Goal: Complete application form

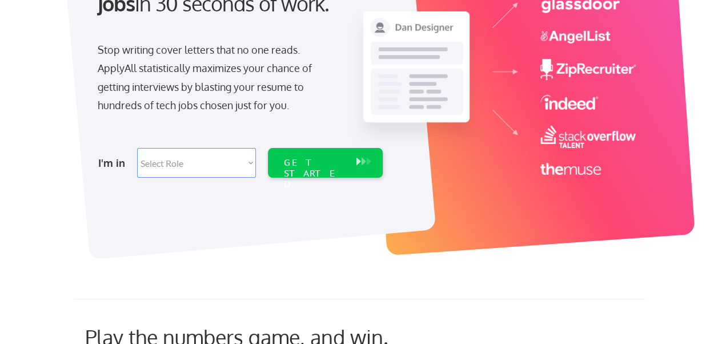
scroll to position [171, 0]
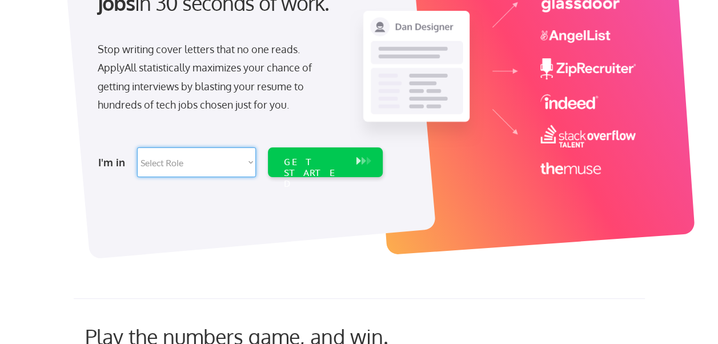
click at [214, 163] on select "Select Role Software Engineering Product Management Customer Success Sales UI/U…" at bounding box center [196, 162] width 119 height 30
select select ""engineering""
click at [137, 147] on select "Select Role Software Engineering Product Management Customer Success Sales UI/U…" at bounding box center [196, 162] width 119 height 30
select select ""engineering""
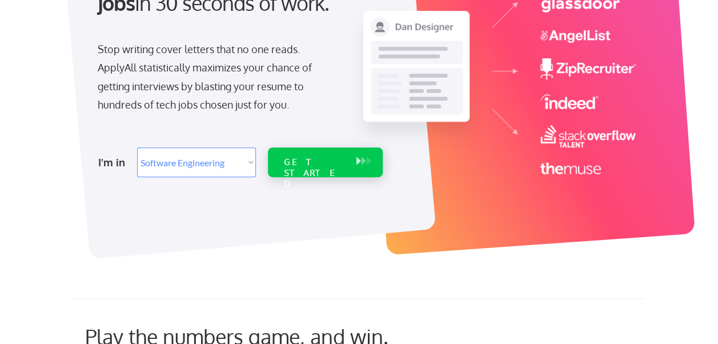
click at [307, 162] on div "GET STARTED" at bounding box center [314, 172] width 61 height 33
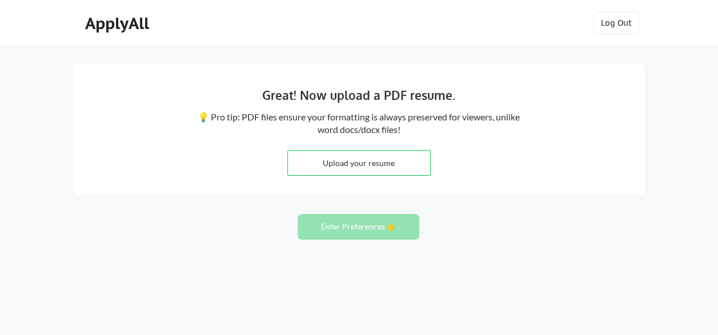
click at [349, 160] on input "file" at bounding box center [359, 163] width 142 height 25
type input "C:\fakepath\Sunil H P.pdf"
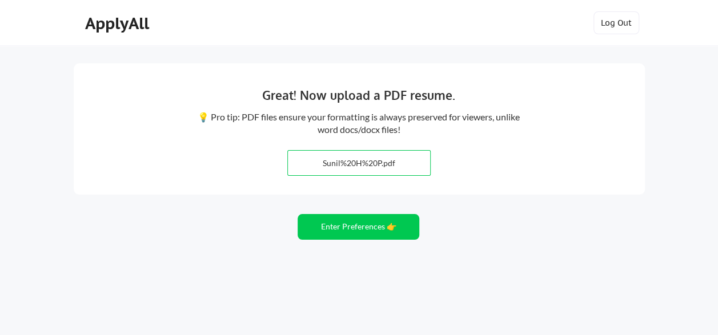
click at [372, 231] on button "Enter Preferences 👉" at bounding box center [359, 227] width 122 height 26
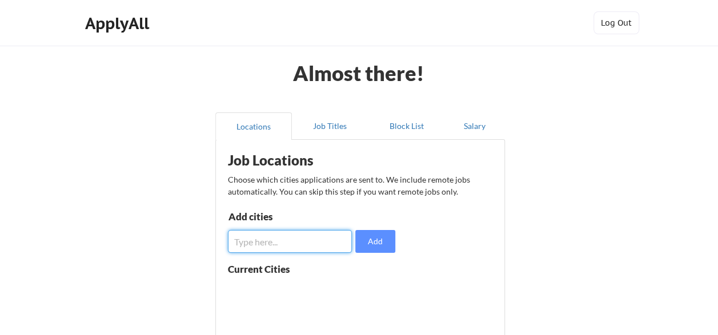
click at [292, 246] on input "input" at bounding box center [290, 241] width 125 height 23
click at [294, 244] on input "input" at bounding box center [290, 241] width 125 height 23
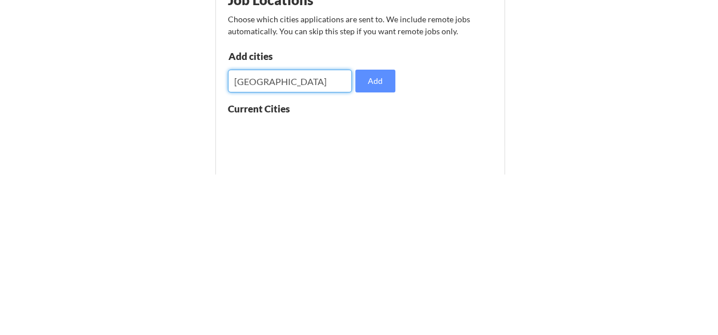
type input "Bangalore"
click at [358, 244] on button "Add" at bounding box center [375, 241] width 40 height 23
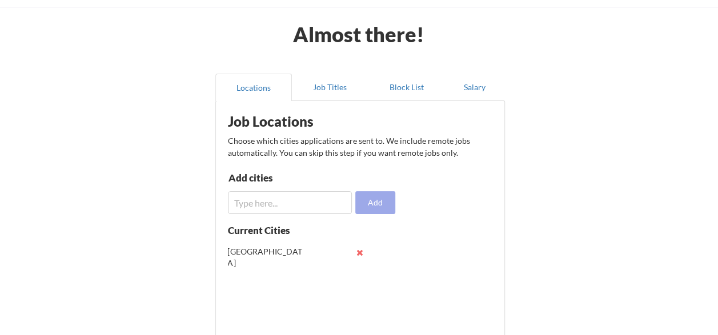
click at [318, 206] on input "input" at bounding box center [290, 202] width 125 height 23
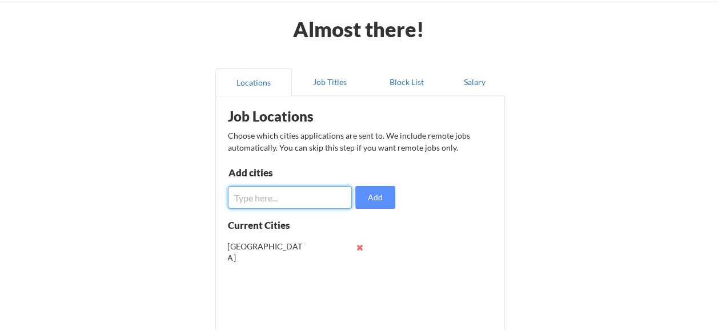
scroll to position [39, 0]
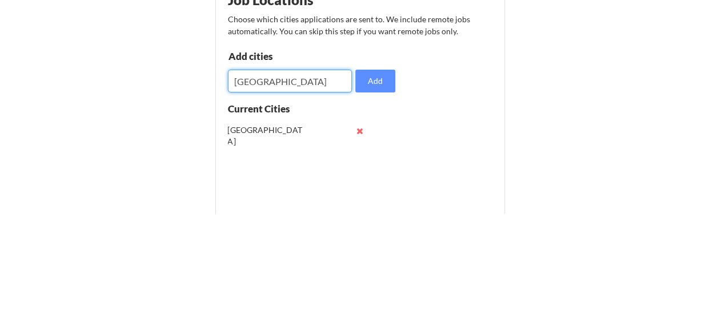
type input "[GEOGRAPHIC_DATA]"
click at [374, 199] on button "Add" at bounding box center [375, 202] width 40 height 23
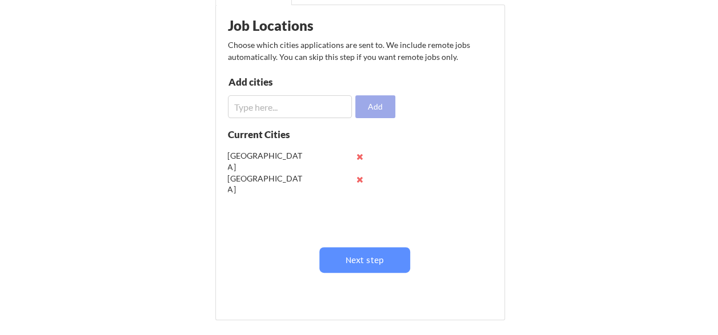
scroll to position [135, 0]
click at [389, 259] on button "Next step" at bounding box center [364, 260] width 91 height 26
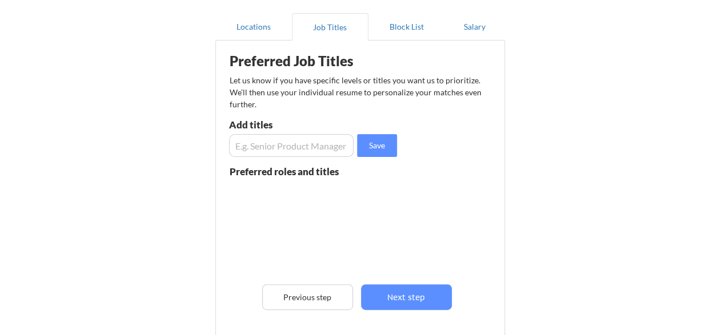
scroll to position [99, 0]
click at [300, 146] on input "input" at bounding box center [291, 145] width 125 height 23
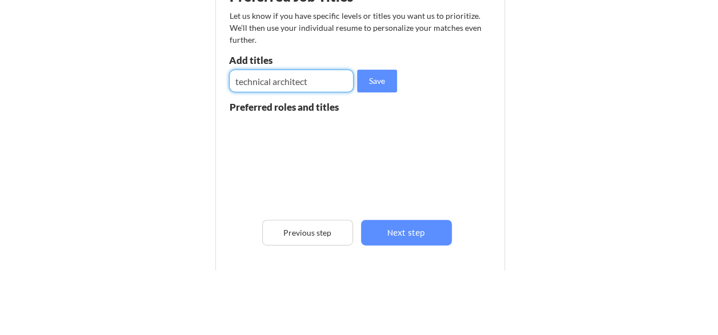
type input "technical architect"
click at [374, 137] on button "Save" at bounding box center [377, 145] width 40 height 23
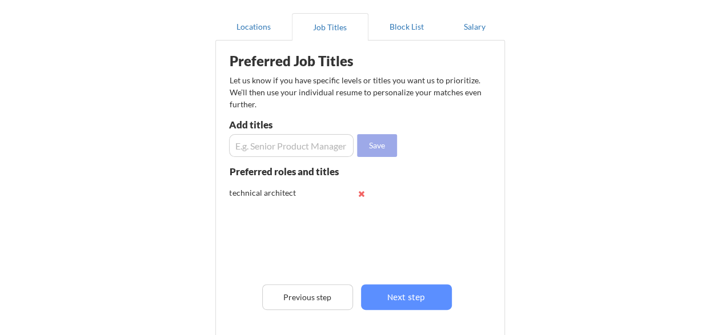
click at [307, 147] on input "input" at bounding box center [291, 145] width 125 height 23
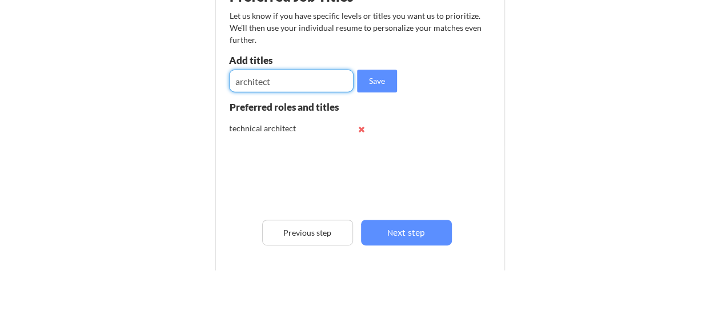
type input "architect"
click at [364, 151] on button "Save" at bounding box center [377, 145] width 40 height 23
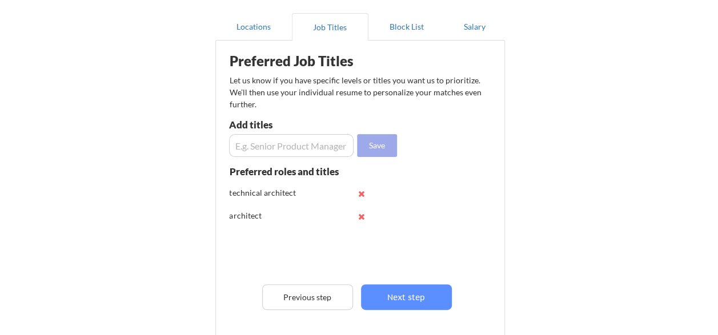
click at [297, 139] on input "input" at bounding box center [291, 145] width 125 height 23
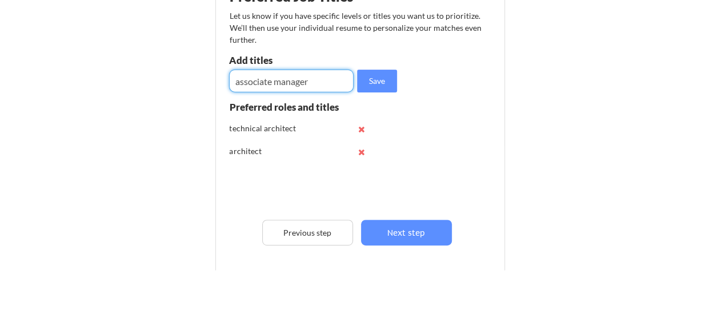
type input "associate manager"
click at [369, 146] on button "Save" at bounding box center [377, 145] width 40 height 23
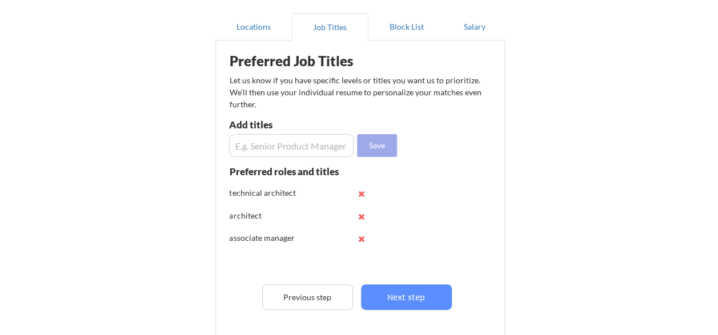
click at [313, 143] on input "input" at bounding box center [291, 145] width 125 height 23
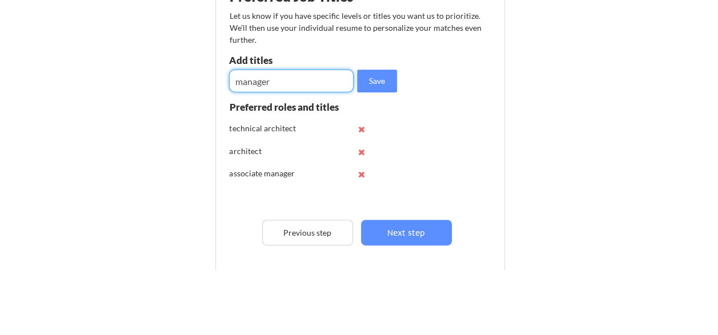
type input "manager"
click at [380, 146] on button "Save" at bounding box center [377, 145] width 40 height 23
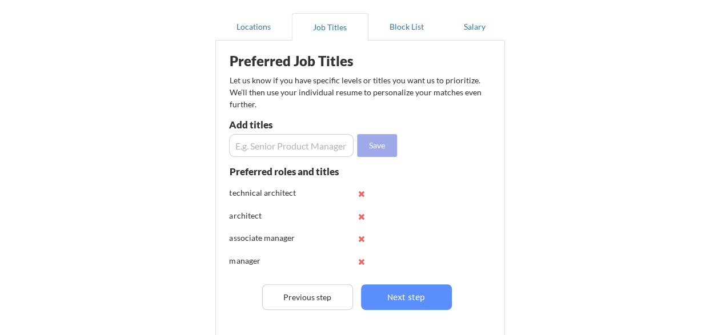
click at [298, 150] on input "input" at bounding box center [291, 145] width 125 height 23
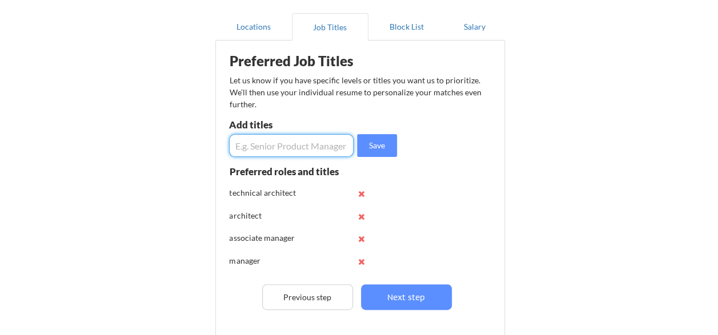
click at [317, 144] on input "input" at bounding box center [291, 145] width 125 height 23
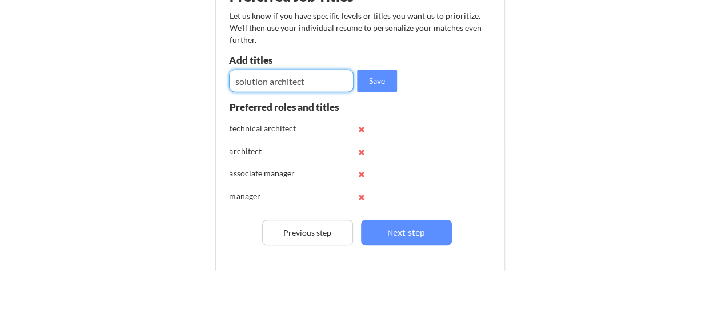
type input "solution architect"
click at [383, 147] on button "Save" at bounding box center [377, 145] width 40 height 23
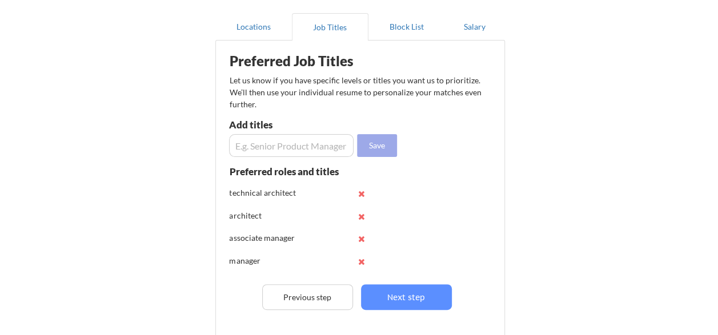
click at [416, 304] on button "Next step" at bounding box center [406, 297] width 91 height 26
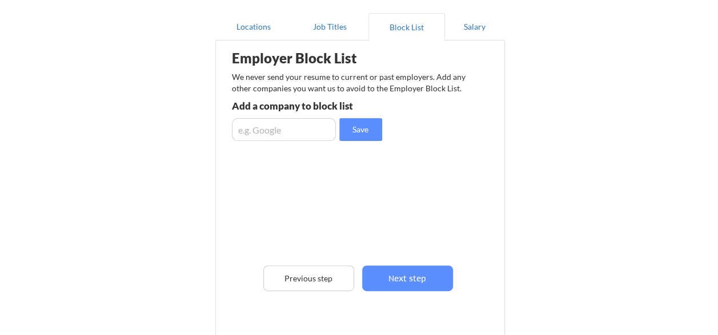
click at [414, 280] on button "Next step" at bounding box center [407, 279] width 91 height 26
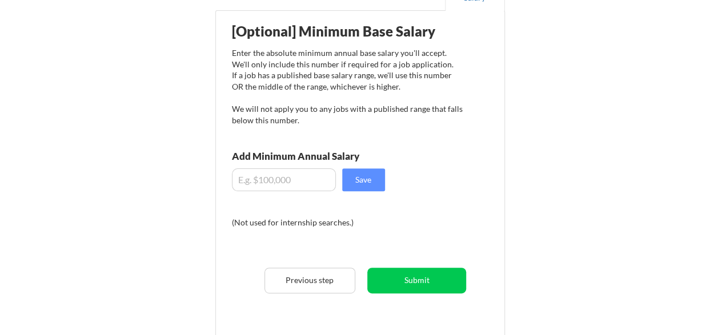
click at [280, 175] on input "input" at bounding box center [284, 179] width 104 height 23
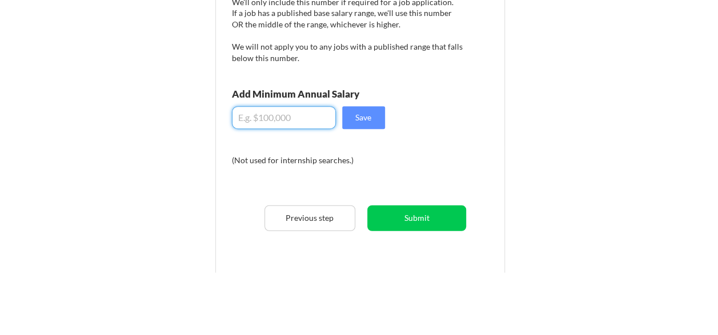
scroll to position [129, 0]
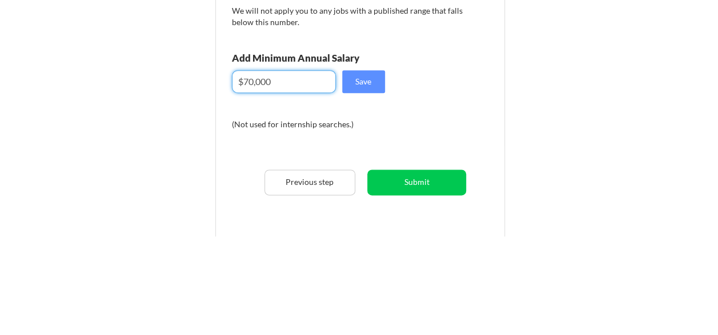
type input "$70,000"
click at [359, 183] on button "Save" at bounding box center [363, 180] width 43 height 23
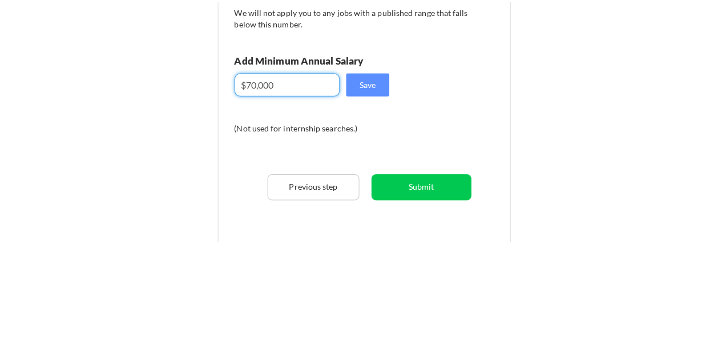
scroll to position [129, 0]
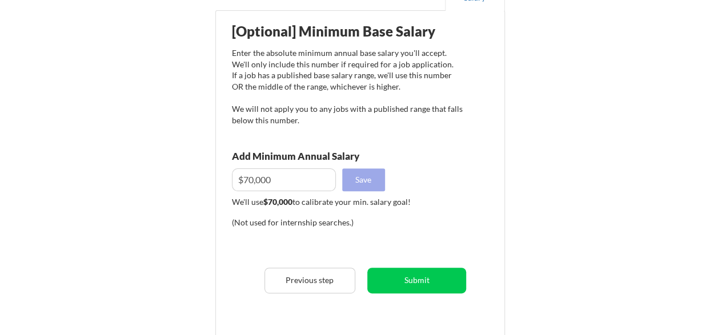
click at [424, 288] on button "Submit" at bounding box center [416, 281] width 99 height 26
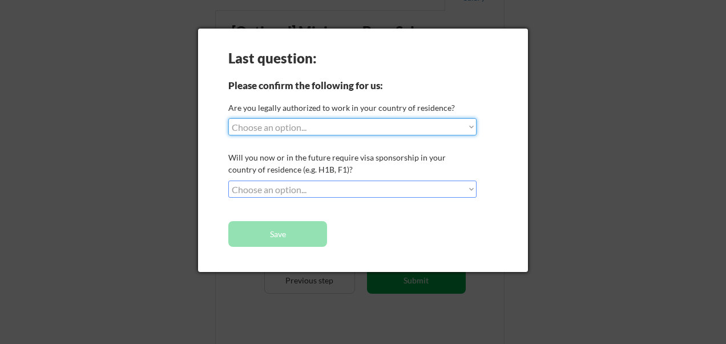
click at [432, 125] on select "Choose an option... Yes, I am a US Citizen Yes, I am a Canadian Citizen Yes, I …" at bounding box center [352, 126] width 248 height 17
select select ""no__i_am_not__yet__authorized""
click at [228, 118] on select "Choose an option... Yes, I am a US Citizen Yes, I am a Canadian Citizen Yes, I …" at bounding box center [352, 126] width 248 height 17
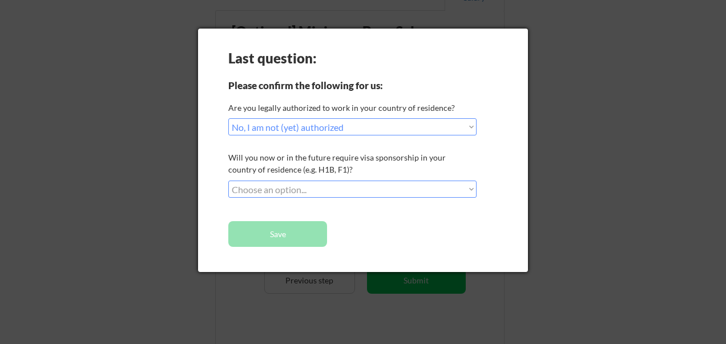
click at [425, 242] on div "Last question: Please confirm the following for us: Are you legally authorized …" at bounding box center [363, 150] width 330 height 243
click at [411, 191] on select "Choose an option... No, I will not need sponsorship Yes, I will need sponsorship" at bounding box center [352, 188] width 248 height 17
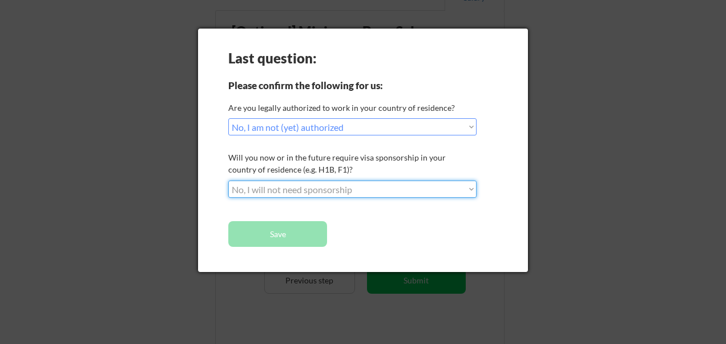
click at [228, 180] on select "Choose an option... No, I will not need sponsorship Yes, I will need sponsorship" at bounding box center [352, 188] width 248 height 17
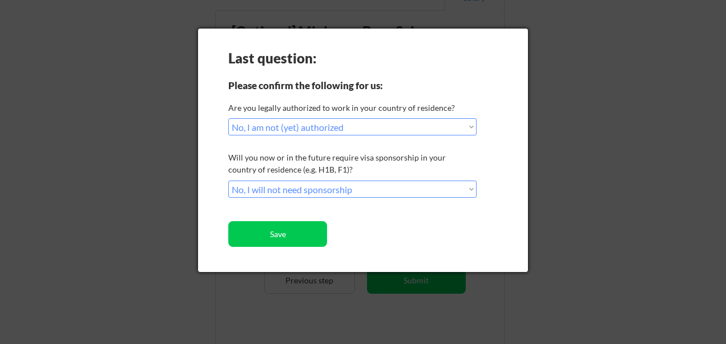
click at [393, 192] on select "Choose an option... No, I will not need sponsorship Yes, I will need sponsorship" at bounding box center [352, 188] width 248 height 17
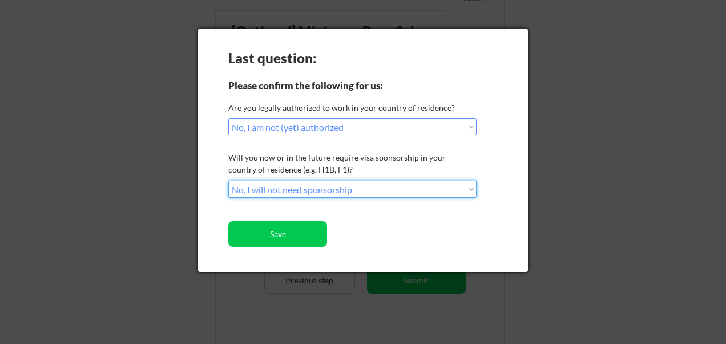
select select ""yes__i_will_need_sponsorship""
click at [228, 180] on select "Choose an option... No, I will not need sponsorship Yes, I will need sponsorship" at bounding box center [352, 188] width 248 height 17
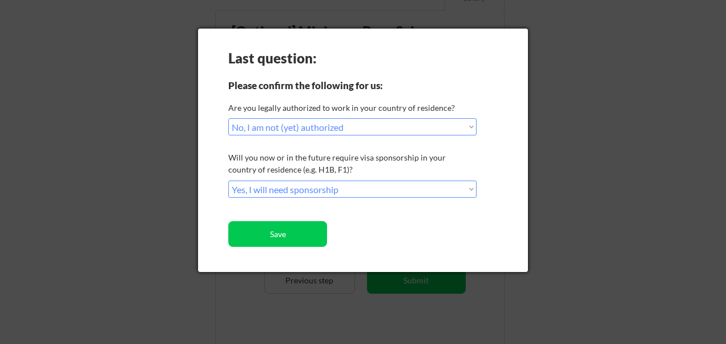
click at [295, 234] on button "Save" at bounding box center [277, 234] width 99 height 26
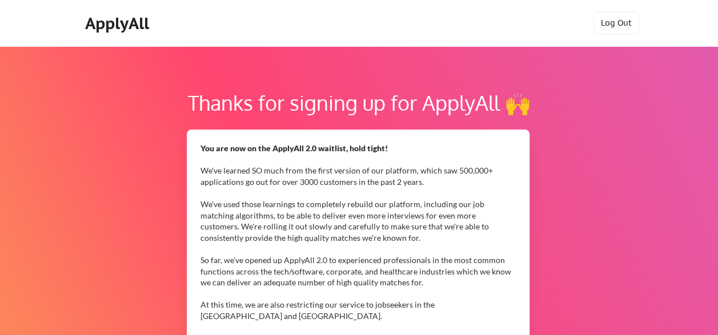
click at [111, 23] on div "ApplyAll" at bounding box center [118, 23] width 67 height 19
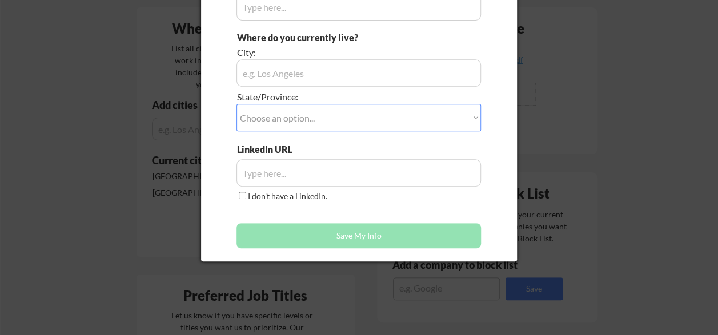
scroll to position [228, 0]
